Goal: Navigation & Orientation: Find specific page/section

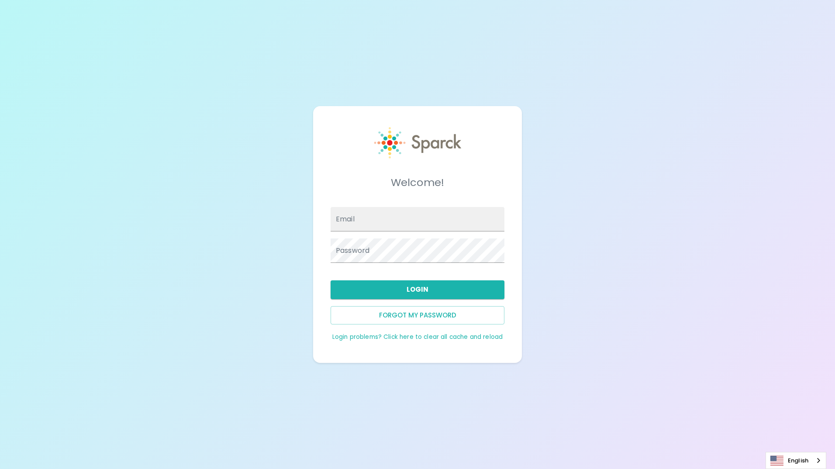
type input "[EMAIL_ADDRESS][DOMAIN_NAME]"
click at [403, 288] on button "Login" at bounding box center [418, 289] width 174 height 18
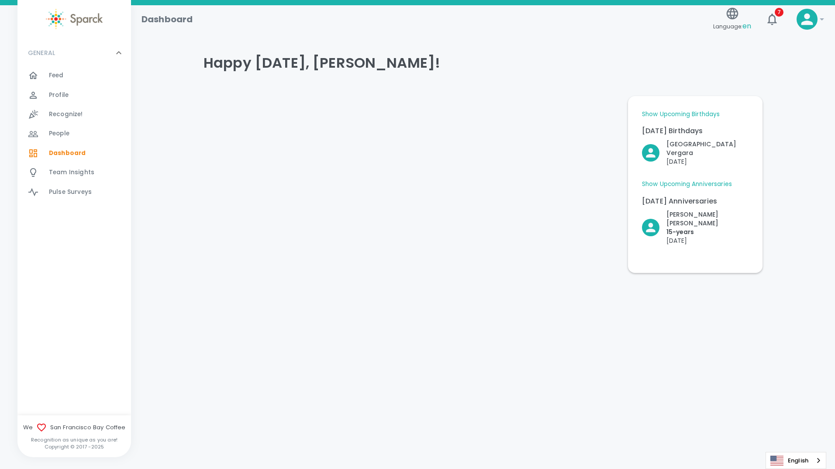
click at [314, 224] on div at bounding box center [408, 181] width 424 height 184
click at [65, 76] on div "Feed 0" at bounding box center [90, 75] width 82 height 12
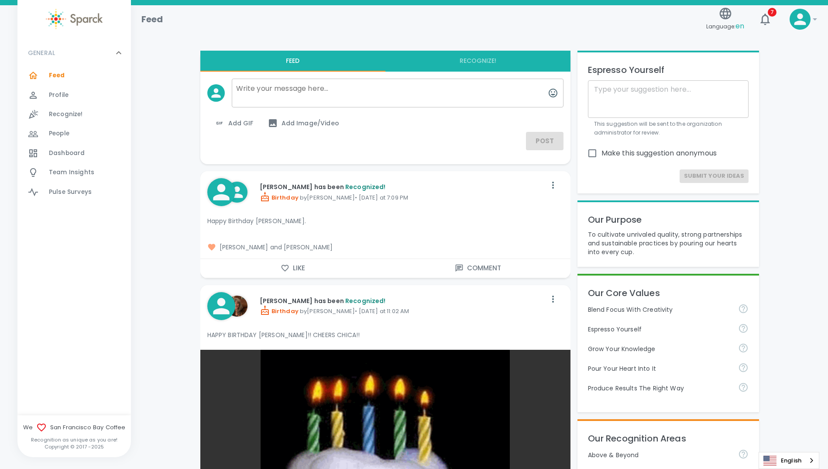
drag, startPoint x: 179, startPoint y: 397, endPoint x: 159, endPoint y: 375, distance: 30.3
